Goal: Find specific page/section: Find specific page/section

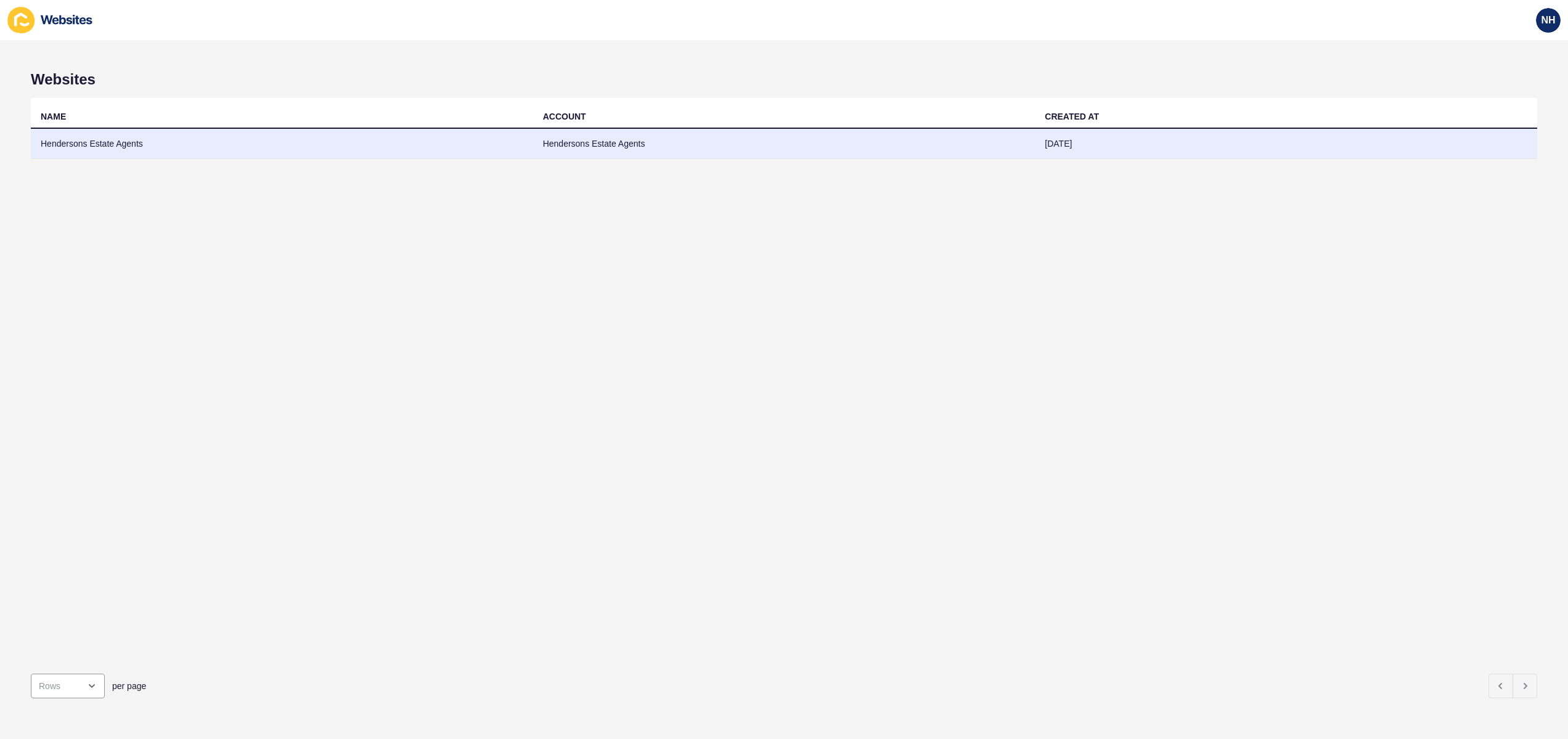
click at [104, 145] on td "Hendersons Estate Agents" at bounding box center [282, 144] width 503 height 30
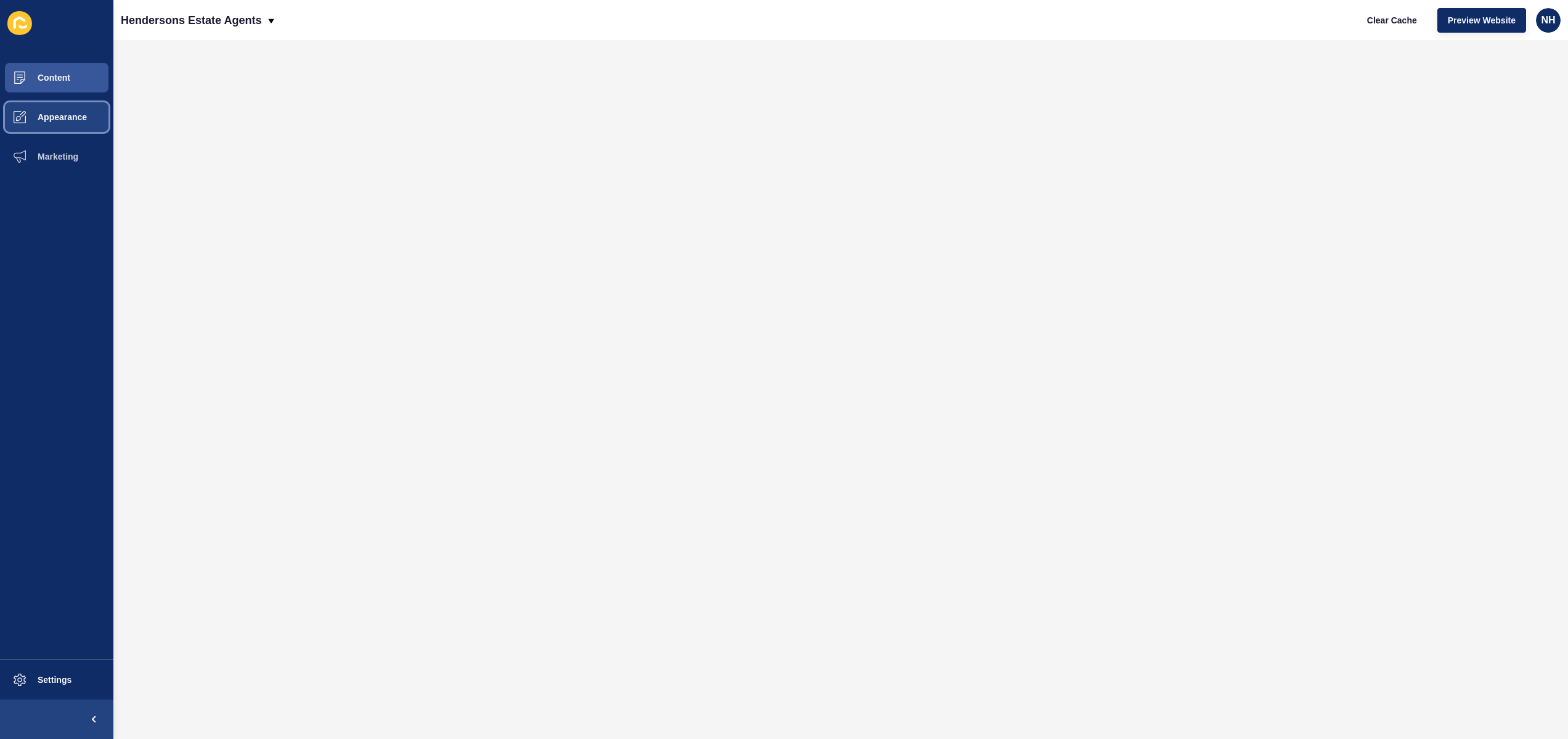
click at [84, 128] on button "Appearance" at bounding box center [56, 116] width 114 height 40
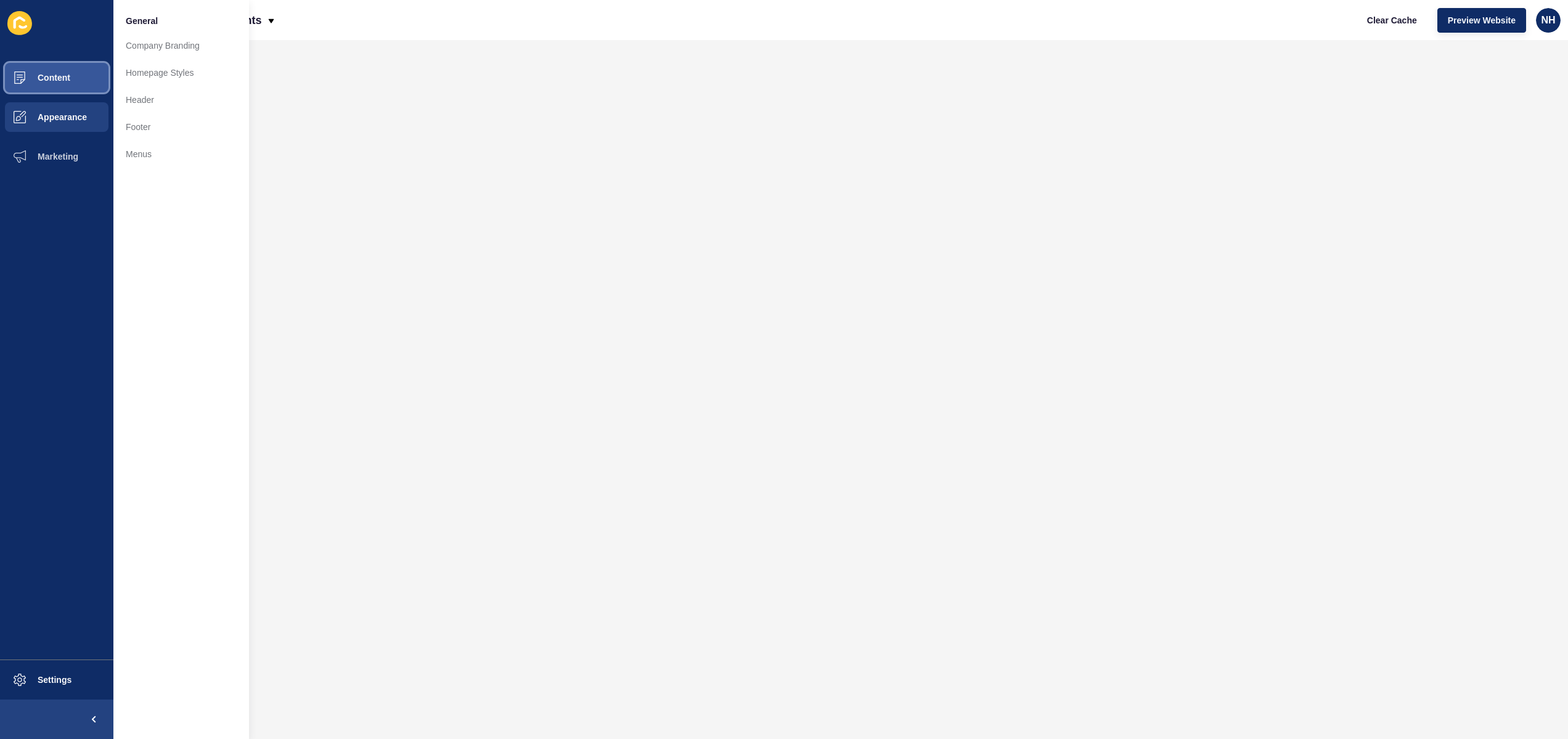
click at [73, 83] on button "Content" at bounding box center [56, 78] width 114 height 40
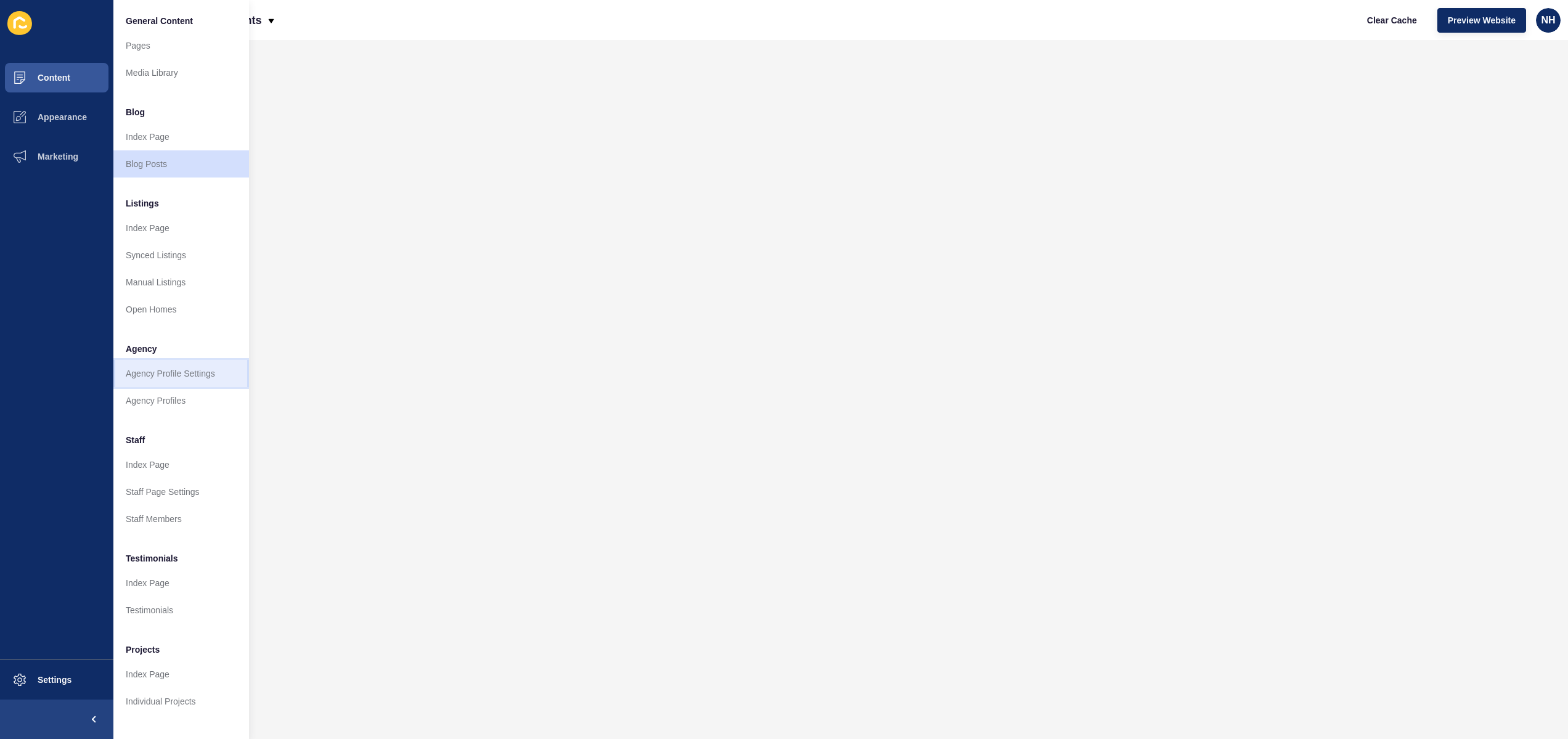
click at [188, 375] on link "Agency Profile Settings" at bounding box center [181, 373] width 136 height 27
